Goal: Information Seeking & Learning: Learn about a topic

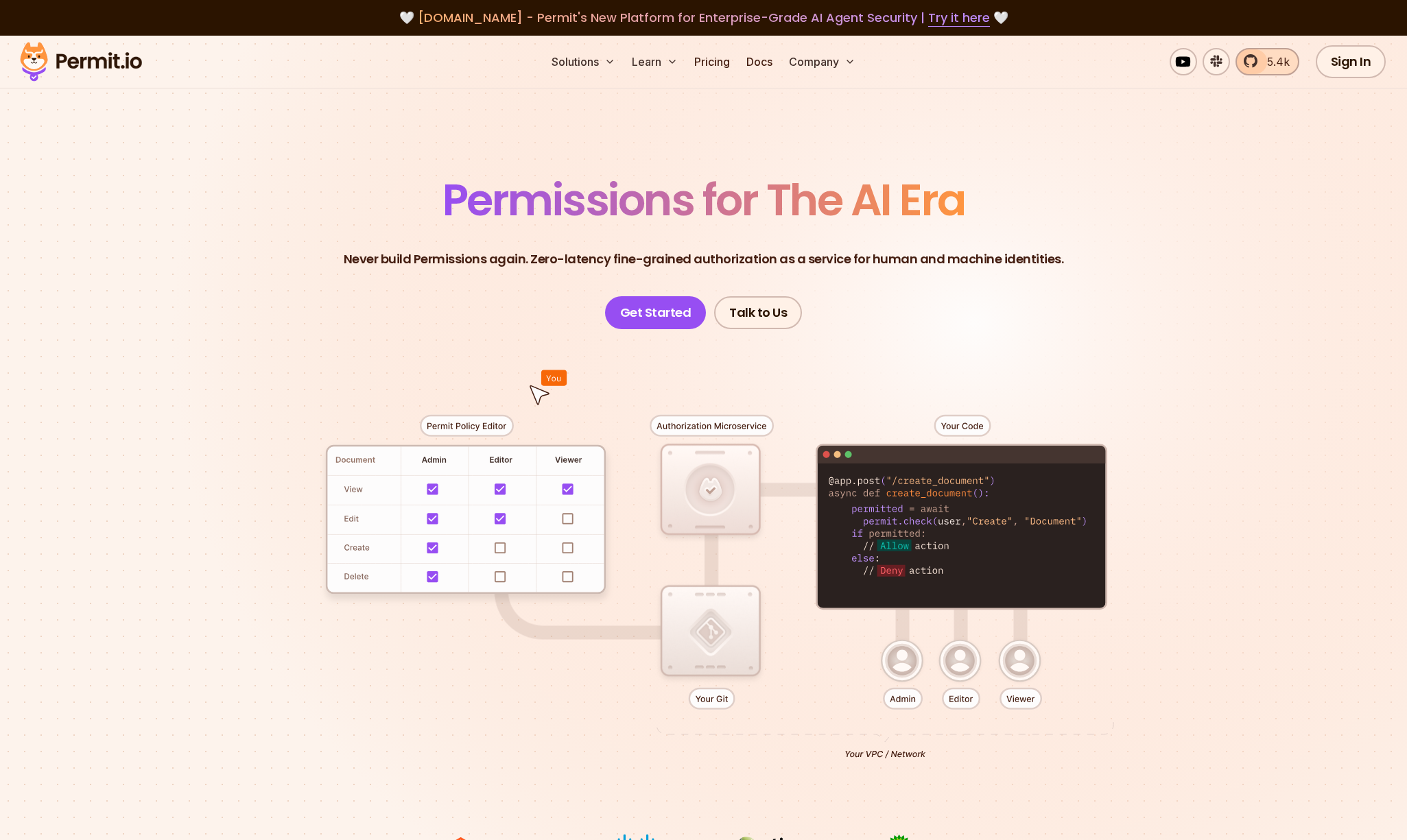
click at [1260, 70] on link "5.4k" at bounding box center [1267, 61] width 64 height 27
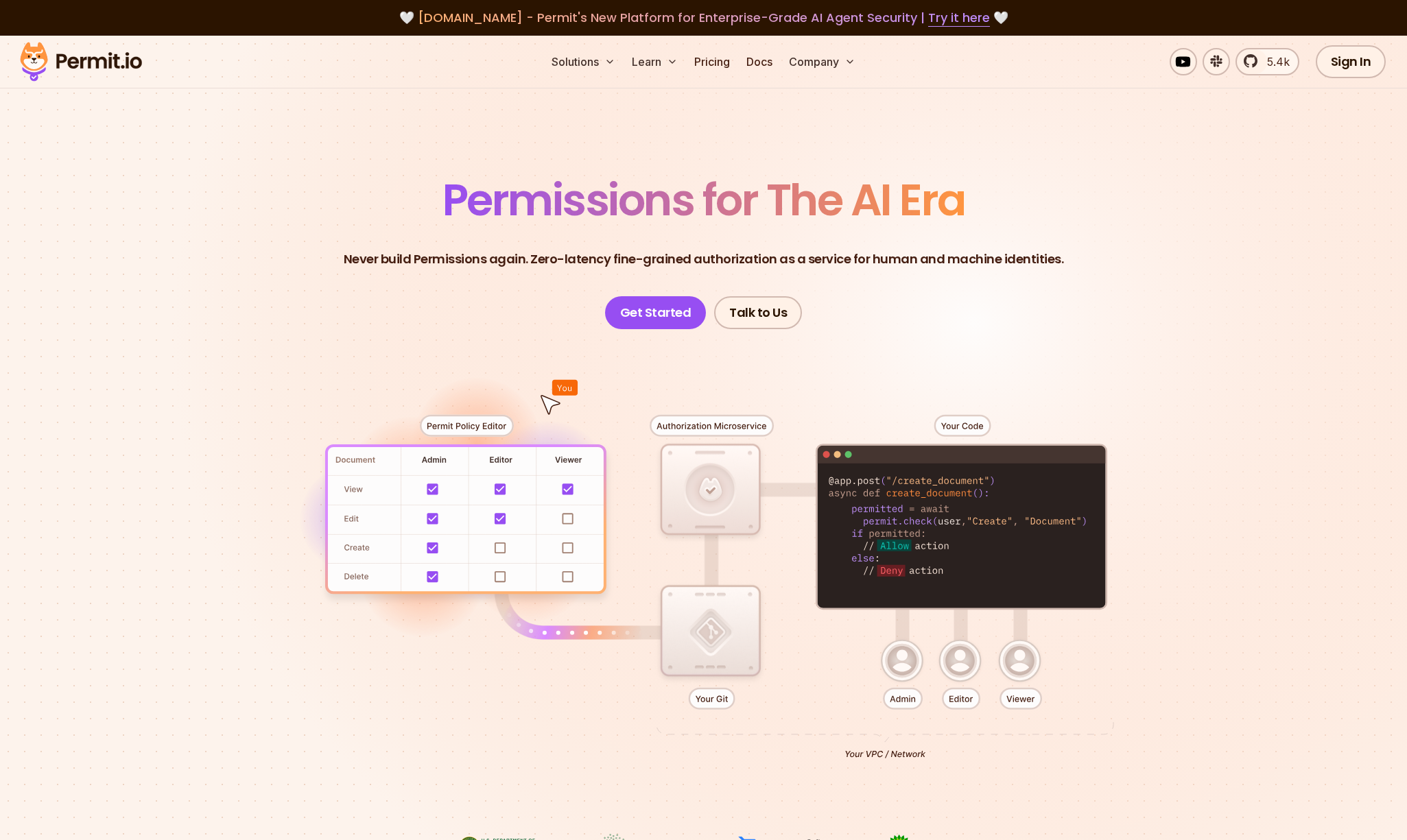
click at [693, 199] on span "Permissions for The AI Era" at bounding box center [704, 200] width 523 height 61
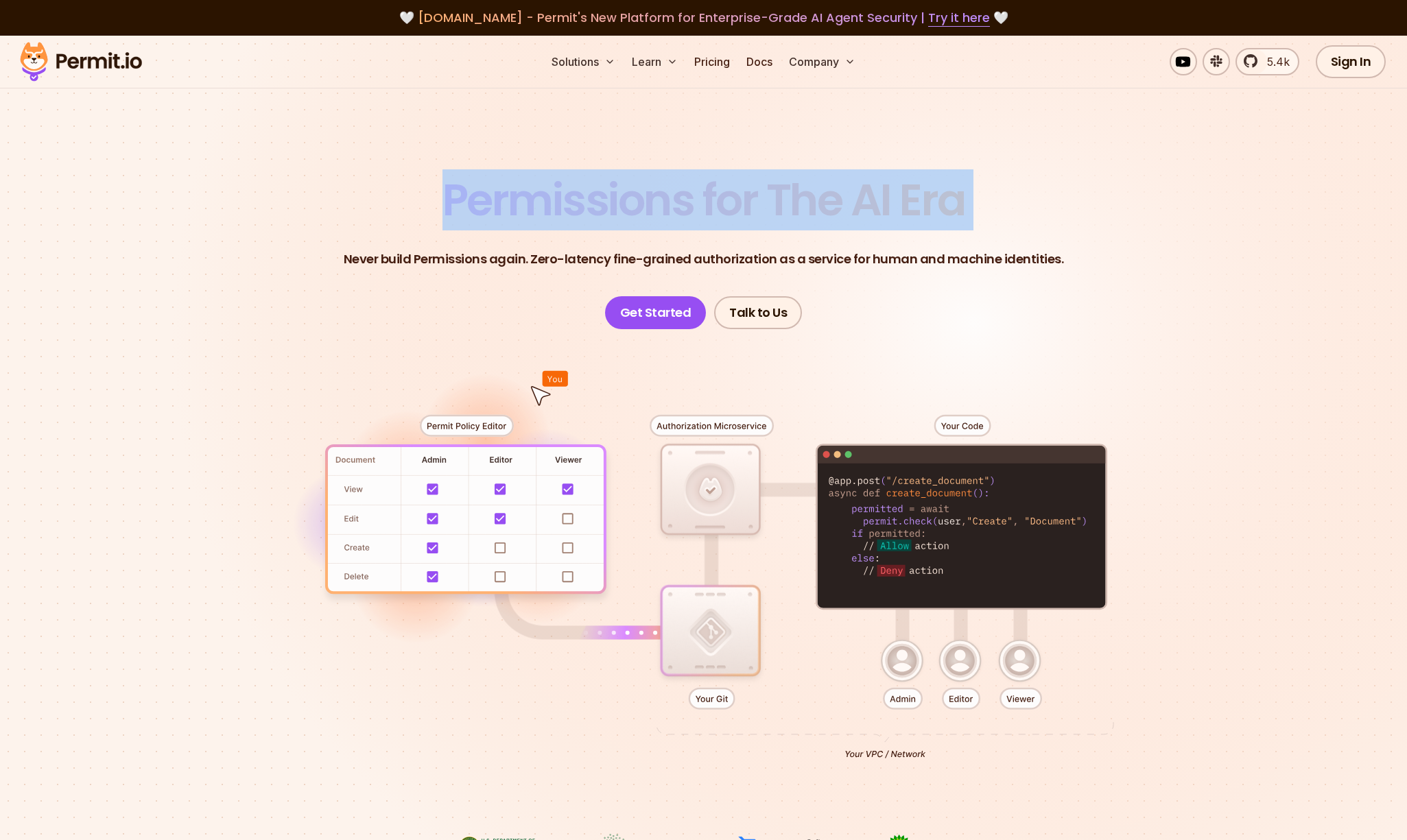
click at [693, 199] on span "Permissions for The AI Era" at bounding box center [704, 200] width 523 height 61
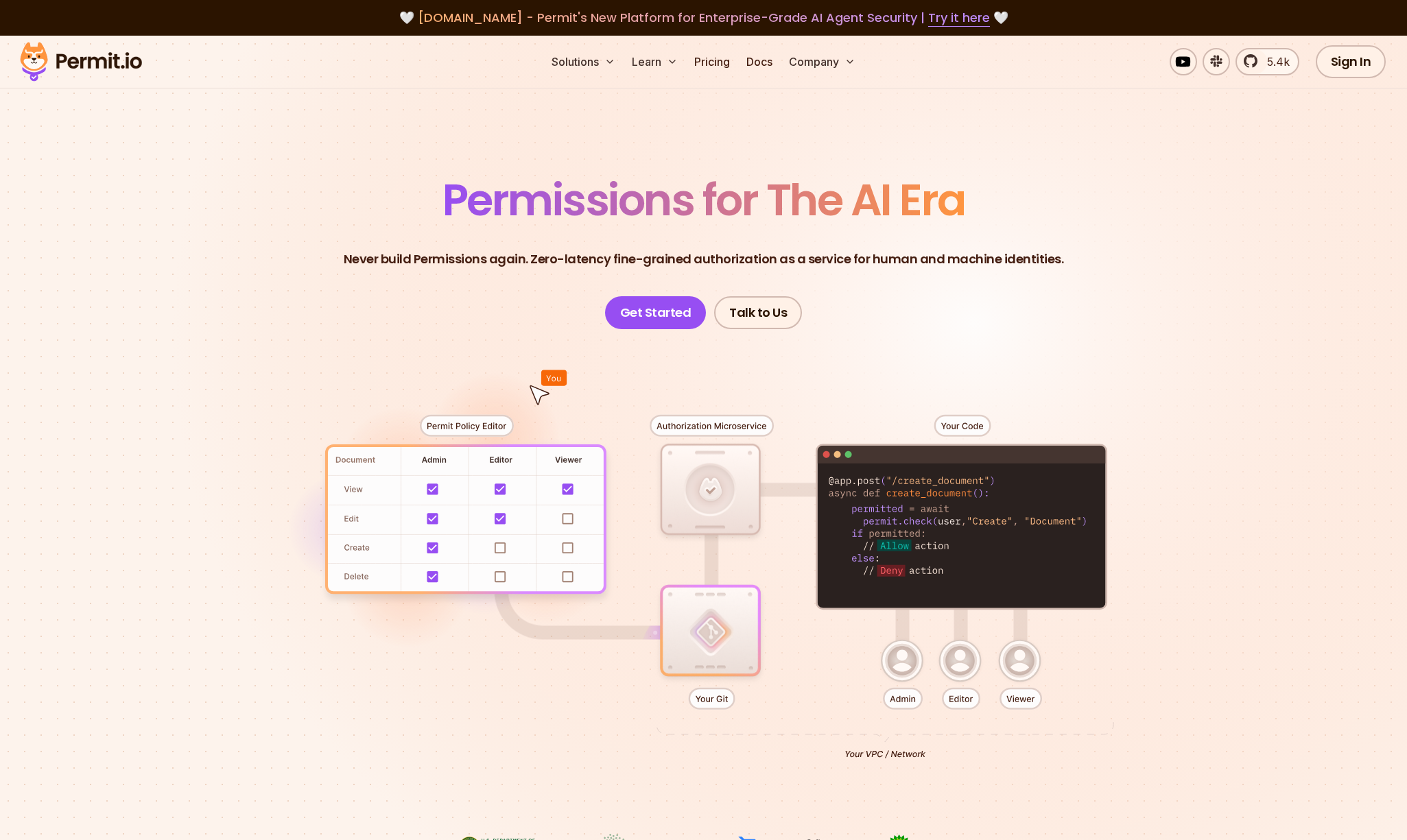
click at [286, 370] on div at bounding box center [704, 581] width 960 height 504
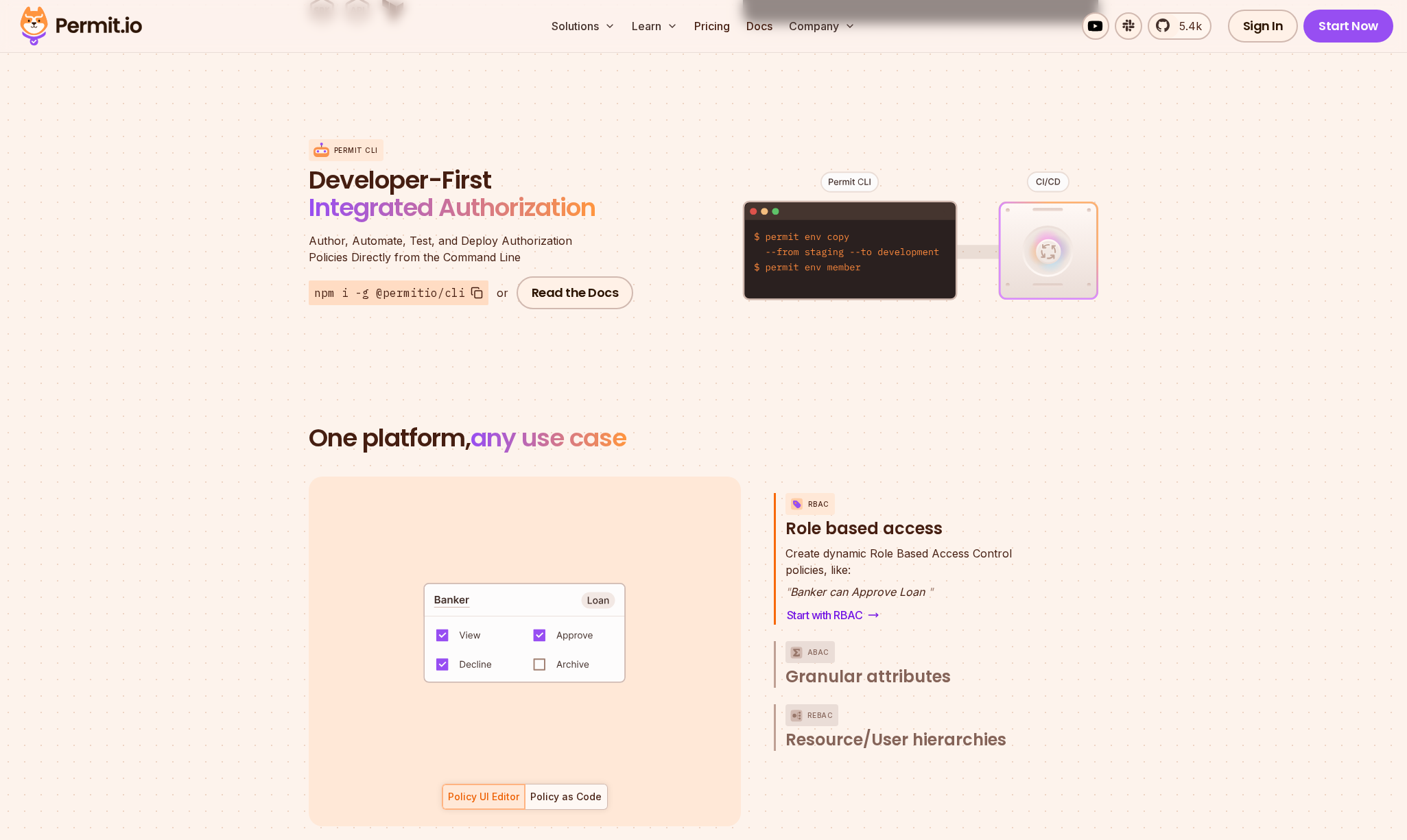
scroll to position [1487, 0]
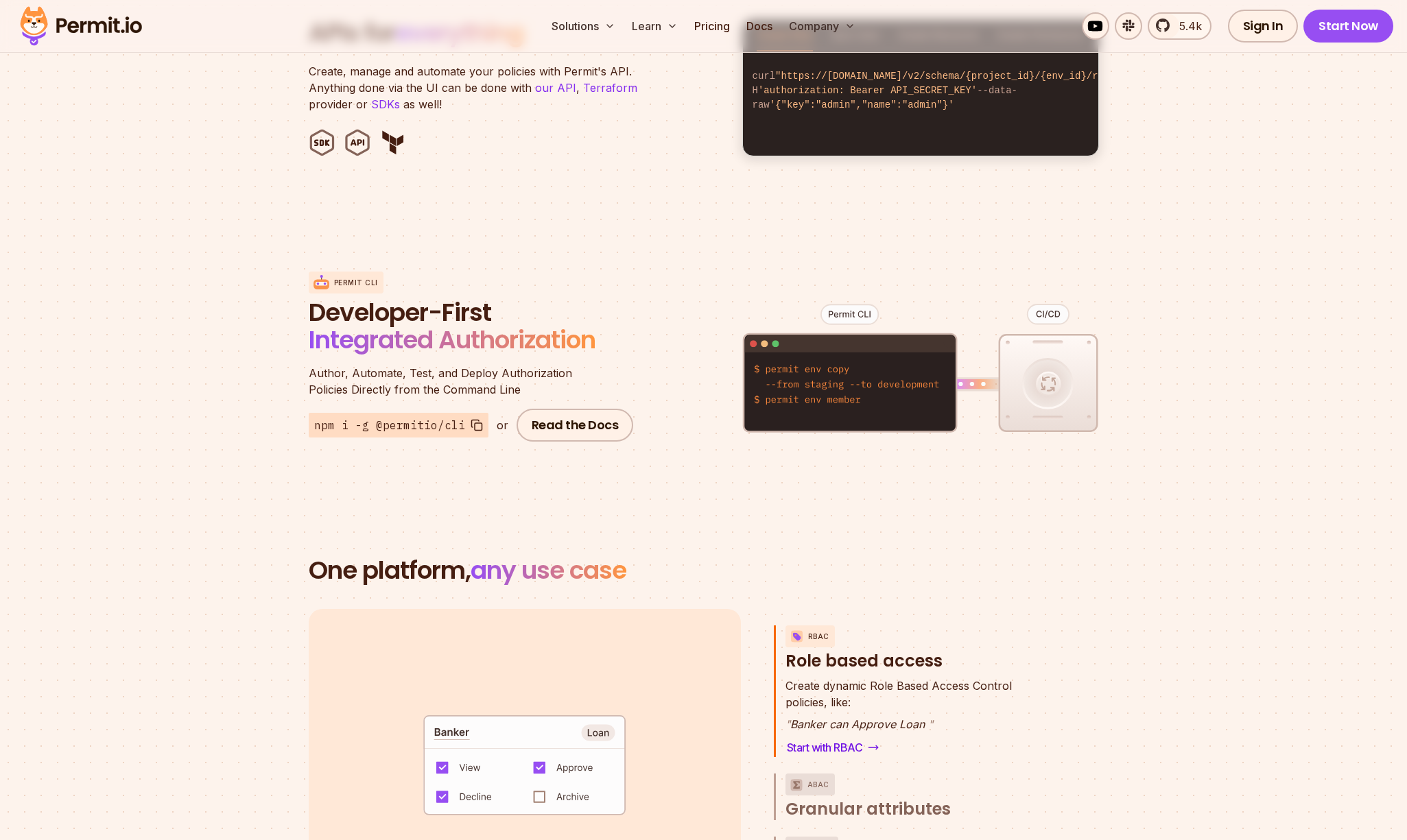
drag, startPoint x: 1053, startPoint y: 395, endPoint x: 1066, endPoint y: 444, distance: 50.7
click at [1066, 444] on figure at bounding box center [920, 379] width 357 height 269
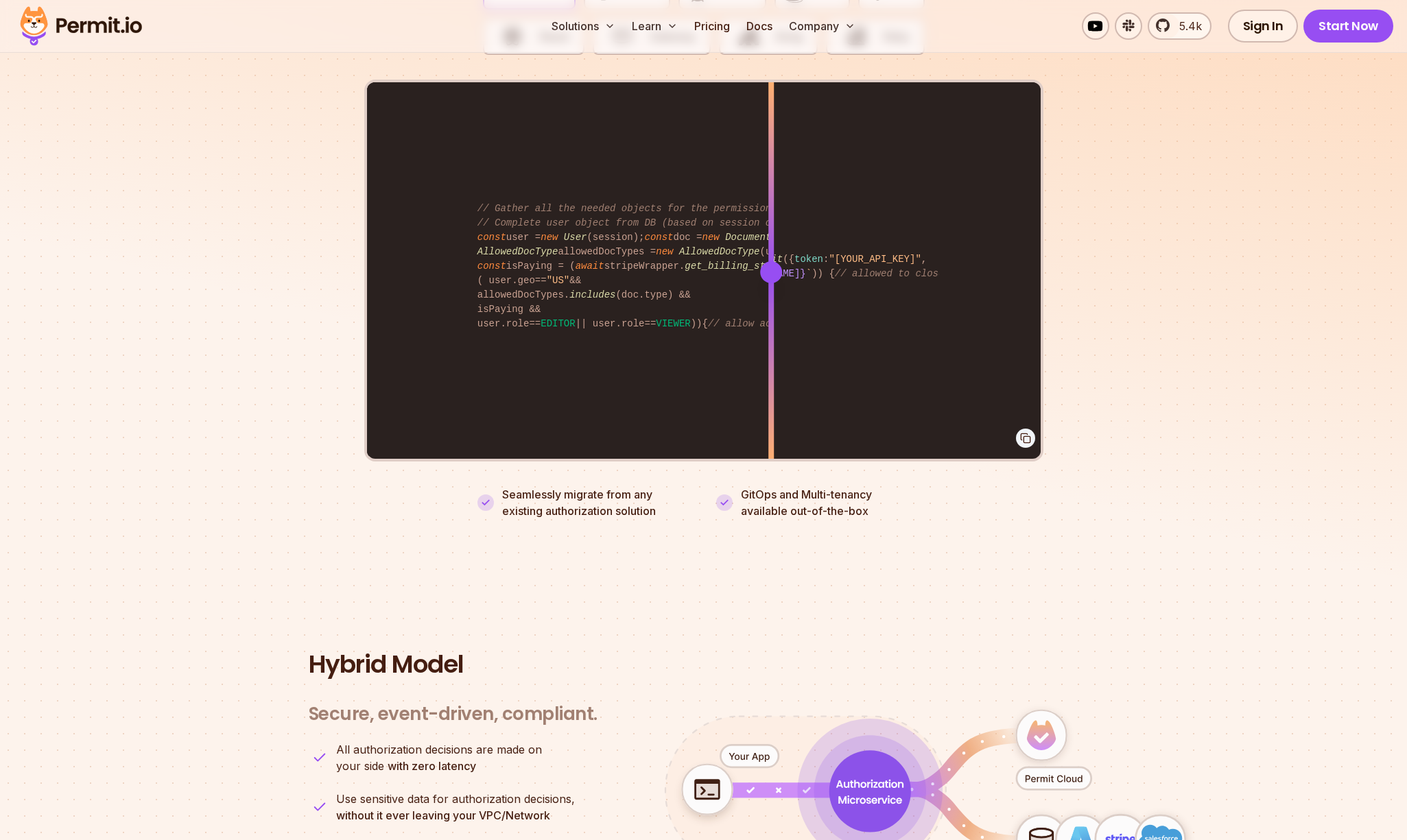
scroll to position [2598, 0]
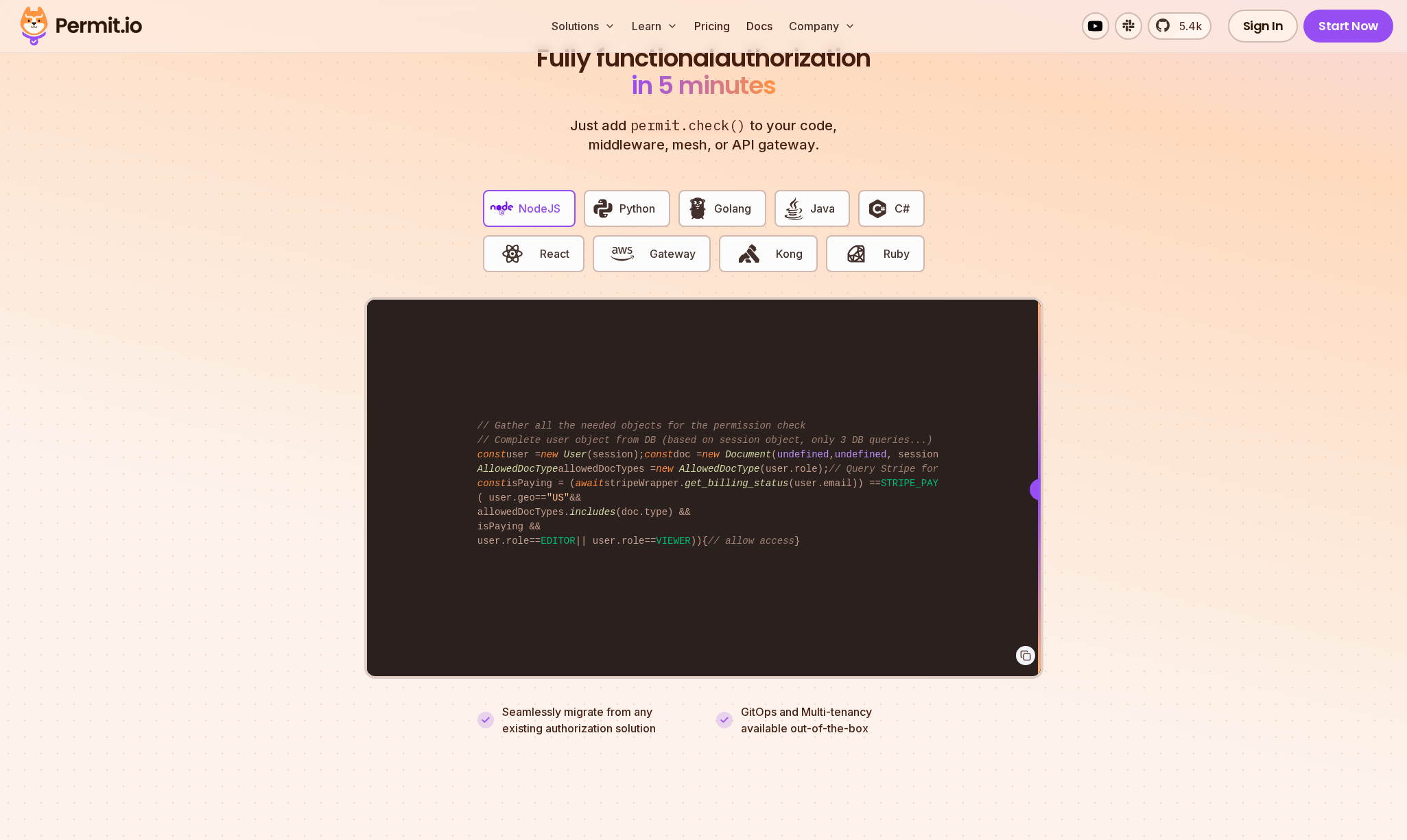
drag, startPoint x: 767, startPoint y: 467, endPoint x: 1227, endPoint y: 488, distance: 460.5
click at [1227, 488] on section "Fully functional authorization in 5 minutes Just add permit.check() to your cod…" at bounding box center [704, 374] width 1407 height 857
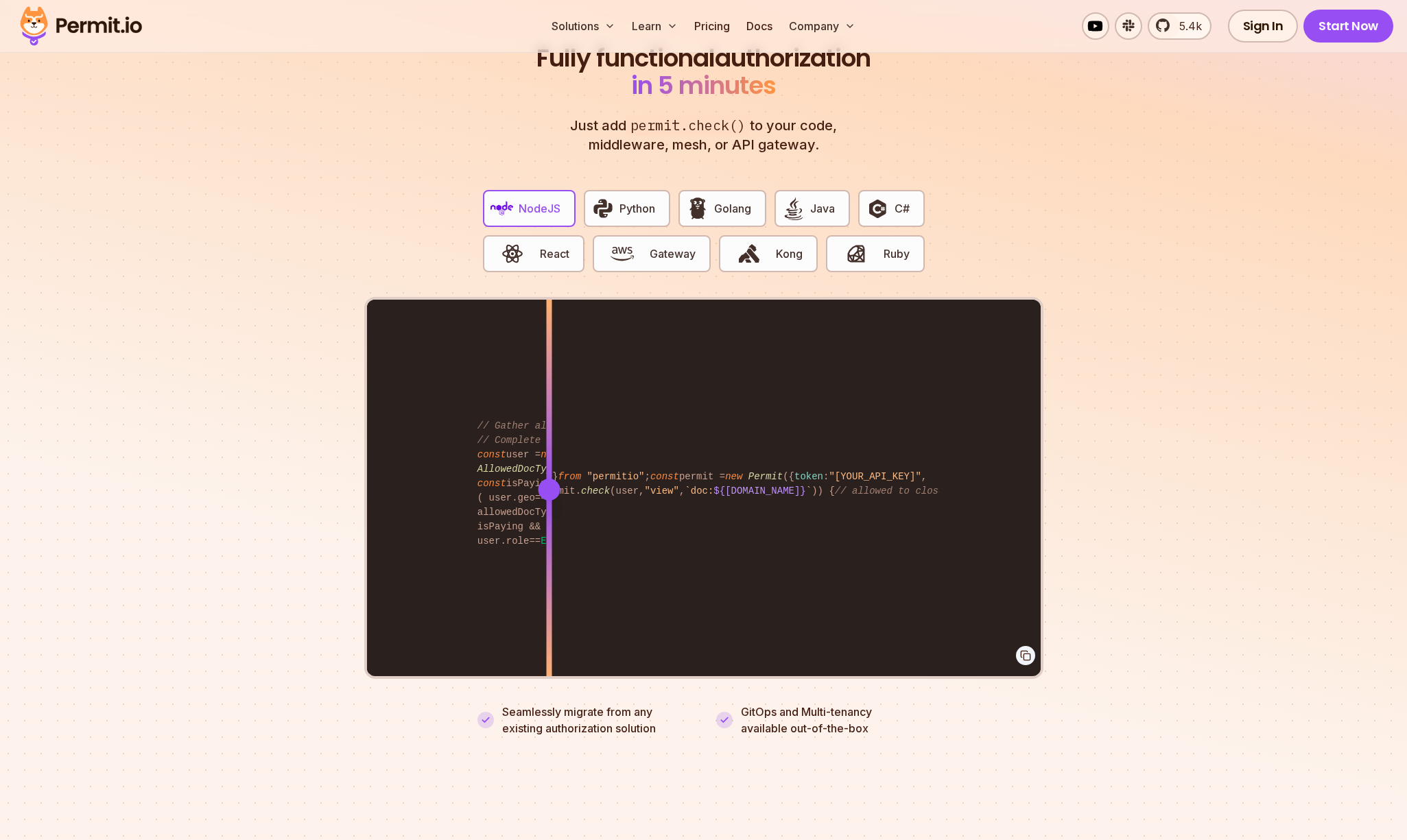
drag, startPoint x: 1025, startPoint y: 486, endPoint x: 279, endPoint y: 540, distance: 748.0
click at [281, 540] on section "Fully functional authorization in 5 minutes Just add permit.check() to your cod…" at bounding box center [704, 374] width 1407 height 857
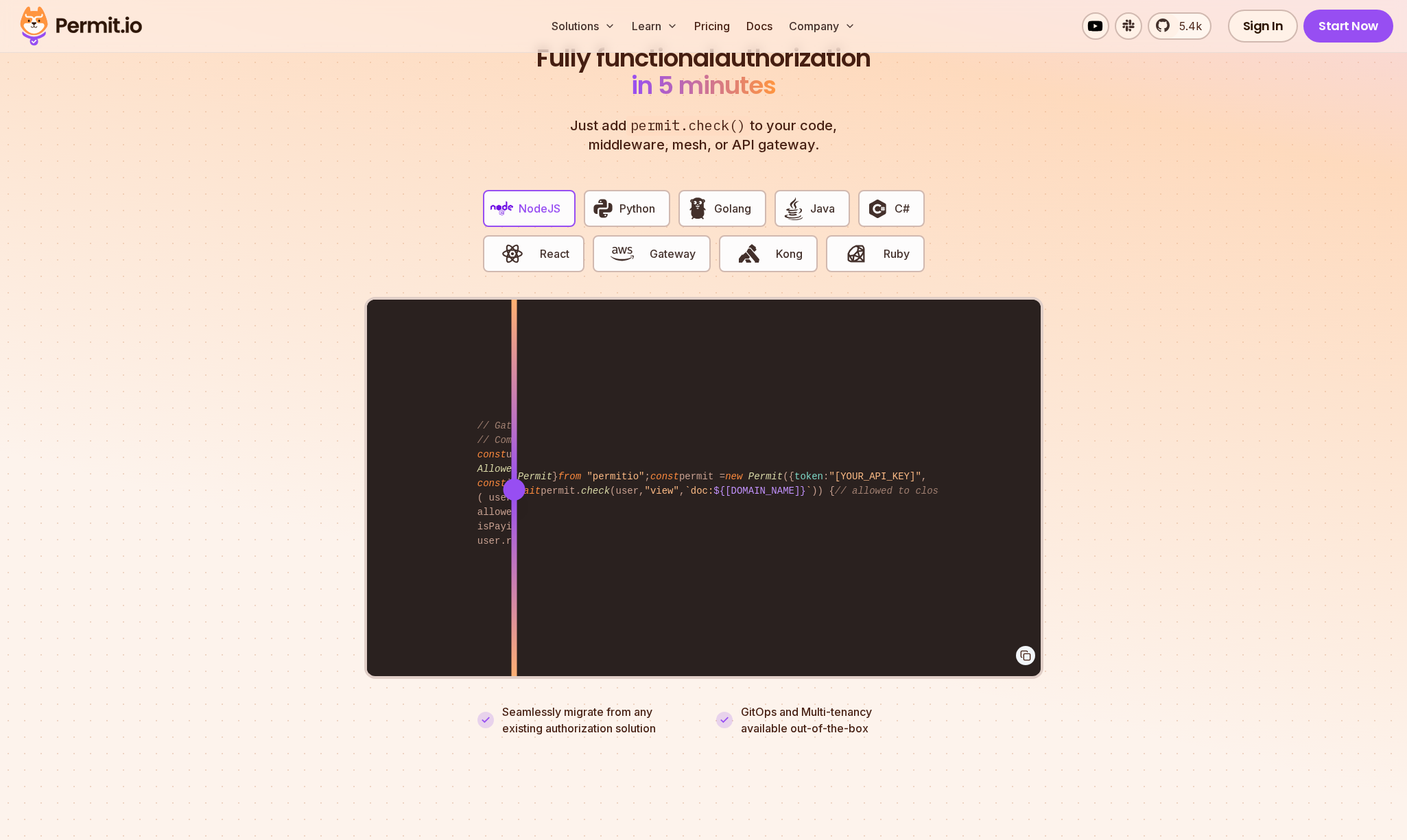
drag, startPoint x: 375, startPoint y: 475, endPoint x: 727, endPoint y: 454, distance: 352.6
click at [516, 456] on div at bounding box center [514, 488] width 6 height 379
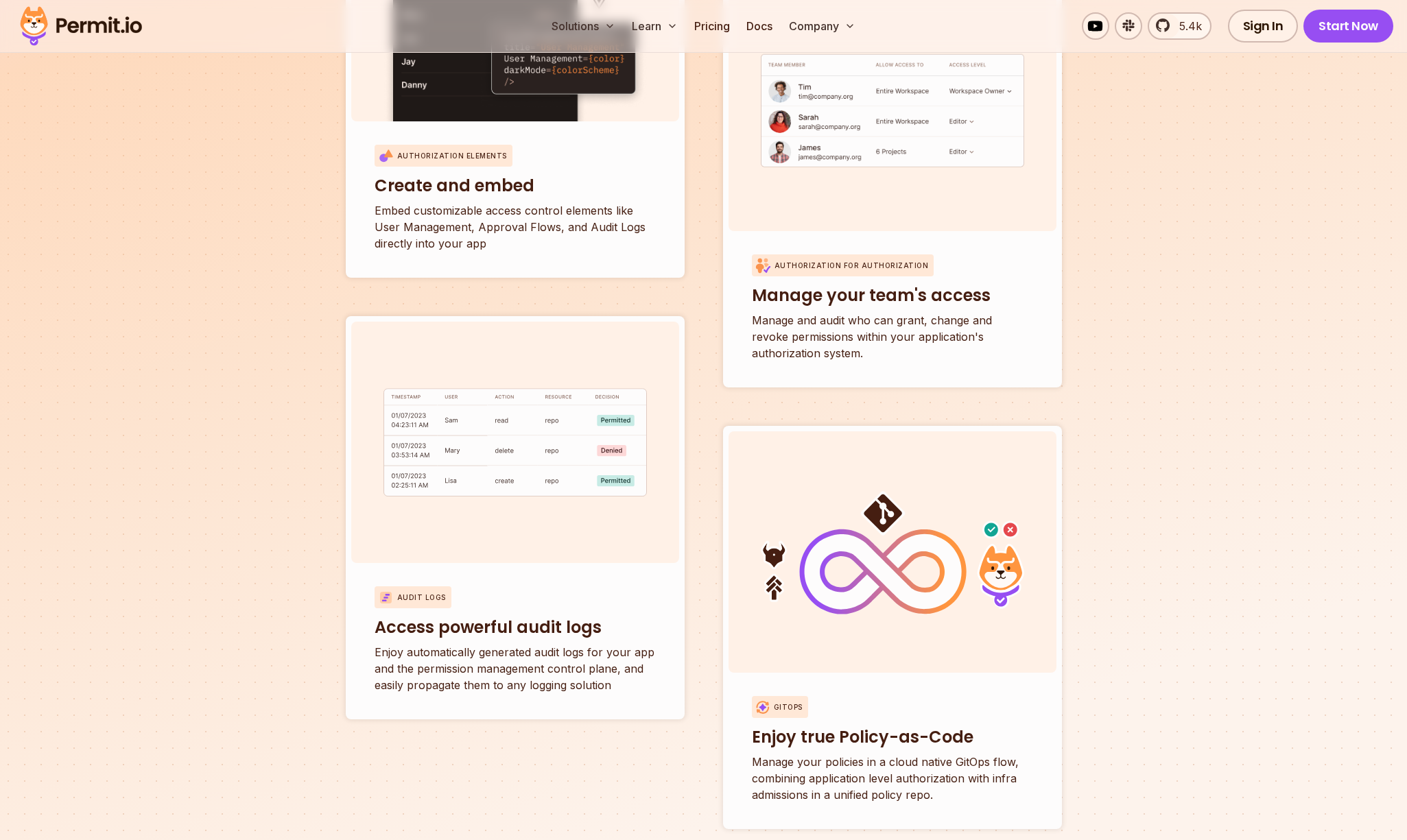
scroll to position [3260, 0]
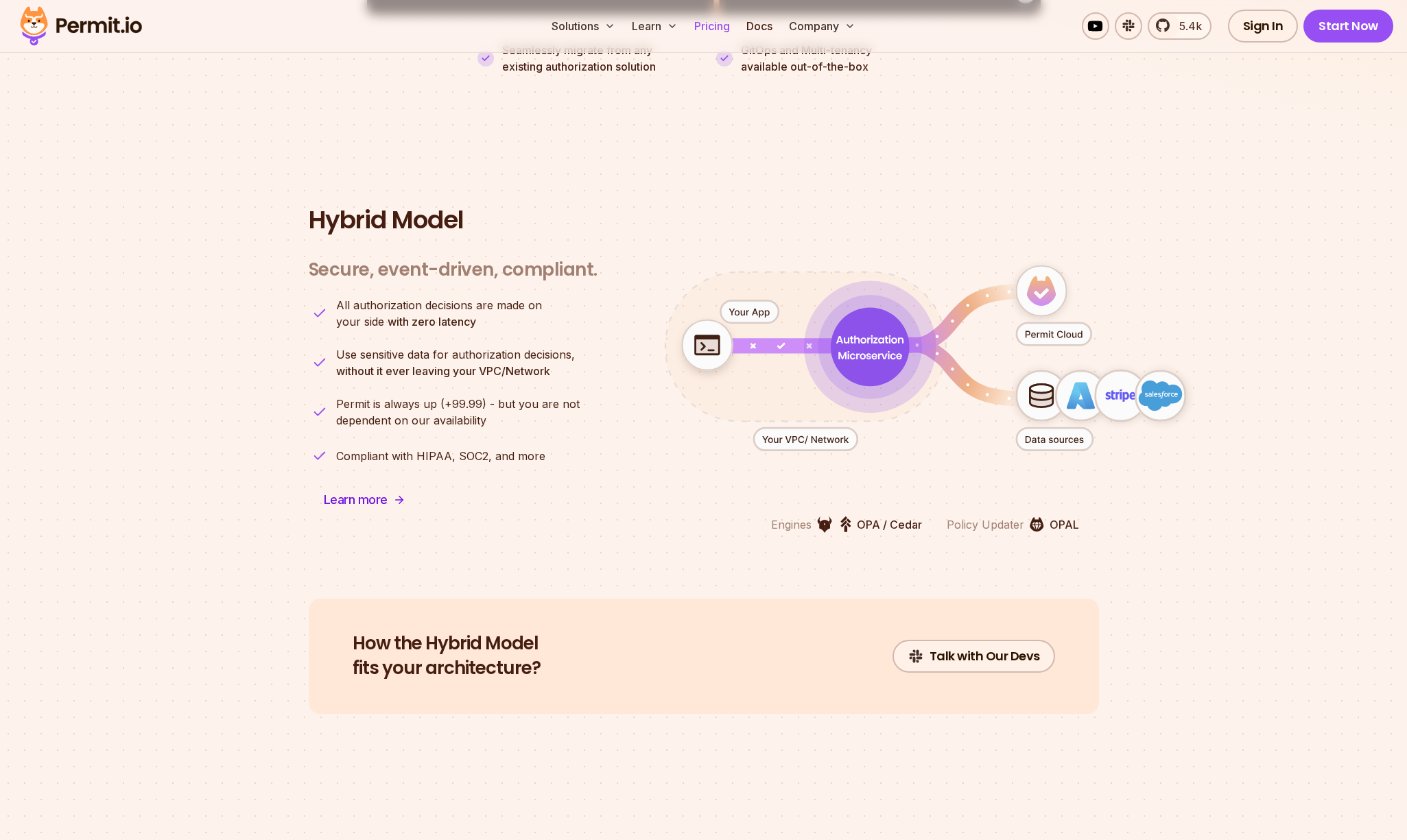
click at [707, 28] on link "Pricing" at bounding box center [712, 26] width 47 height 27
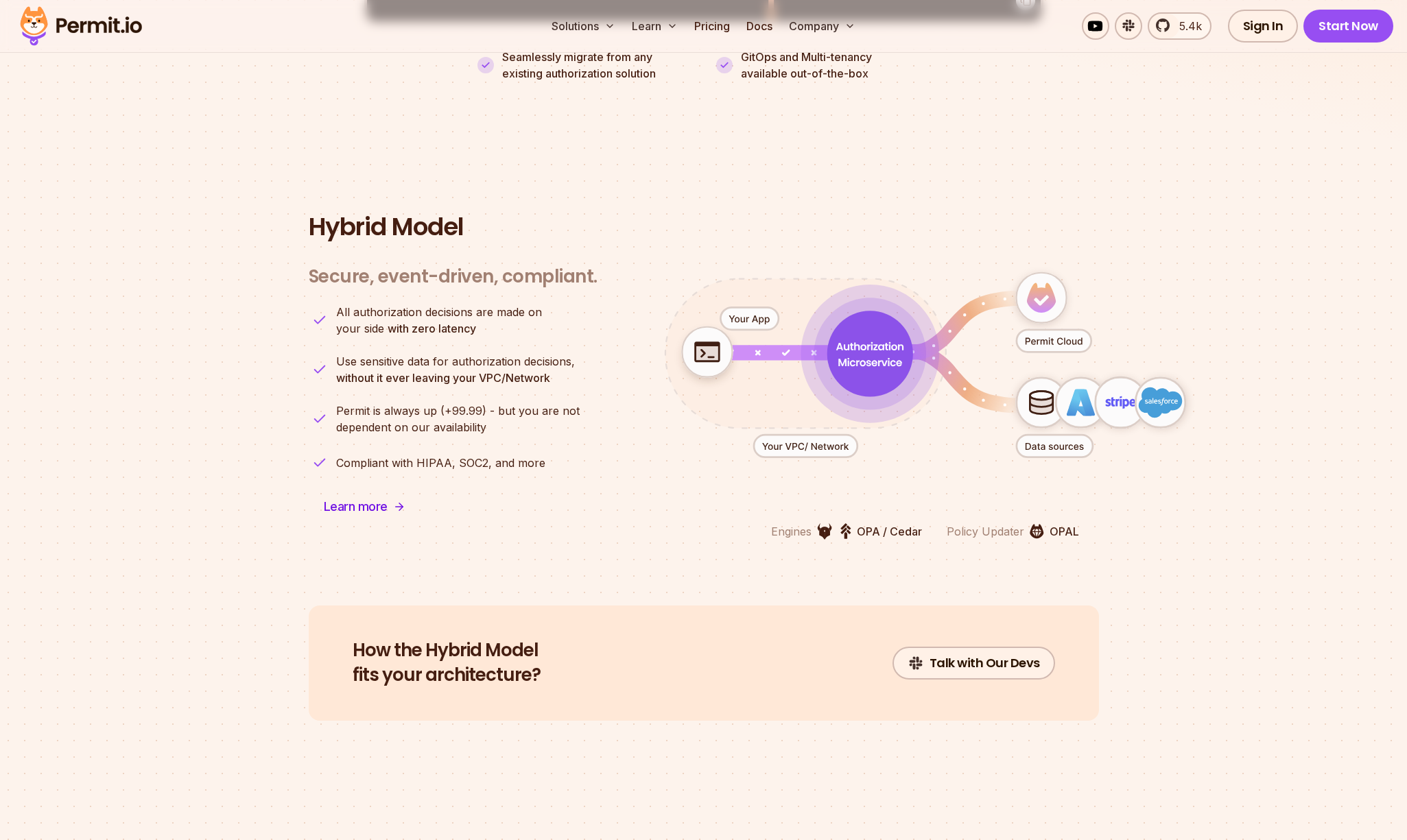
scroll to position [3260, 0]
